Goal: Task Accomplishment & Management: Manage account settings

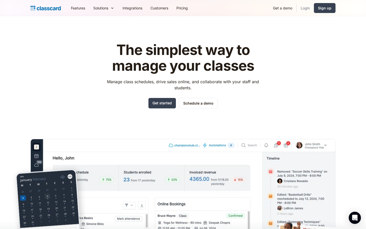
click at [304, 7] on link "Login" at bounding box center [304, 7] width 17 height 11
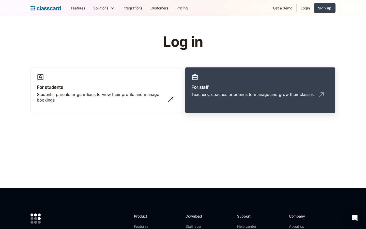
click at [258, 91] on link "For staff Teachers, coaches or admins to manage and grow their classes" at bounding box center [260, 90] width 150 height 46
